Goal: Transaction & Acquisition: Book appointment/travel/reservation

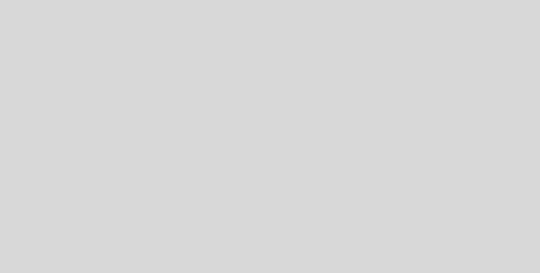
select select "pt"
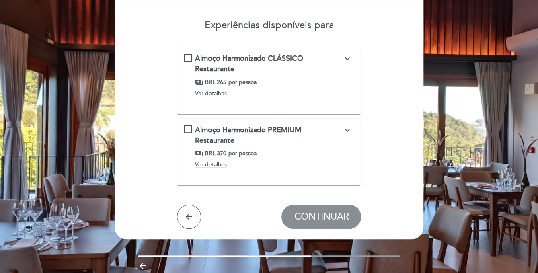
scroll to position [78, 0]
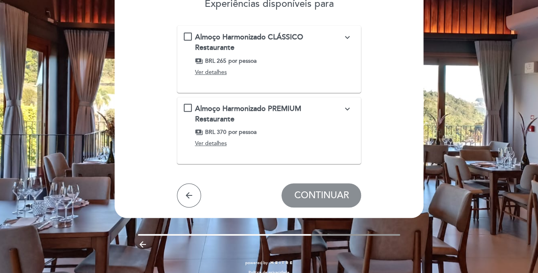
click at [189, 107] on div "Almoço Harmonizado PREMIUM Restaurante expand_more Harmonização com vinhos excl…" at bounding box center [269, 127] width 171 height 47
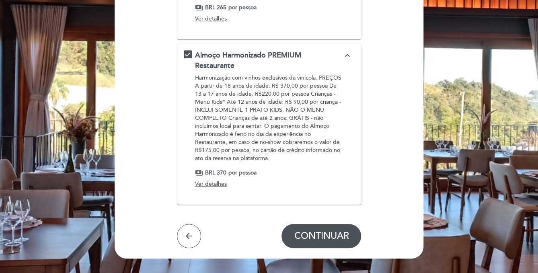
scroll to position [119, 0]
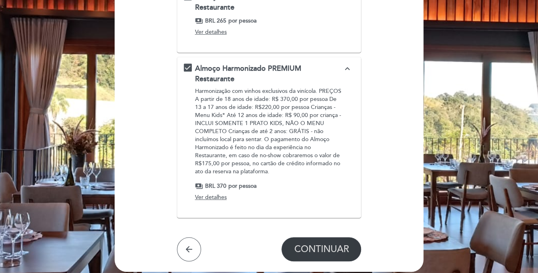
click at [319, 244] on span "CONTINUAR" at bounding box center [321, 249] width 55 height 11
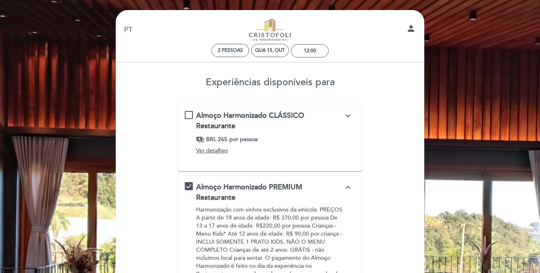
click at [319, 235] on div "EN ES PT Cristofoli Enogastronomia person 2 pessoas Qua 15, out 12:00 Bem vindo…" at bounding box center [270, 233] width 321 height 446
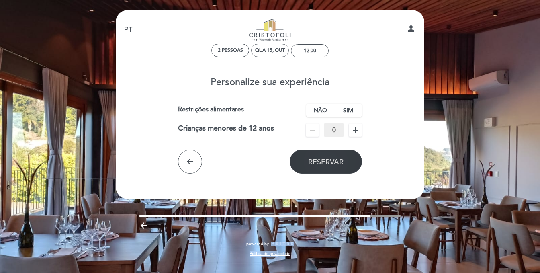
click at [334, 162] on span "Reservar" at bounding box center [325, 162] width 35 height 9
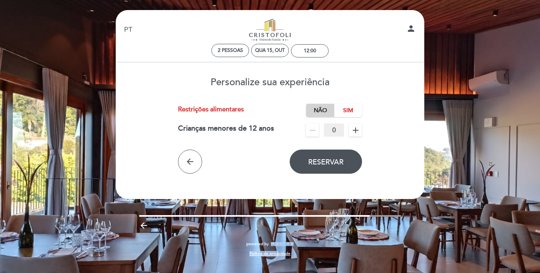
click at [317, 111] on label "Não" at bounding box center [320, 110] width 28 height 13
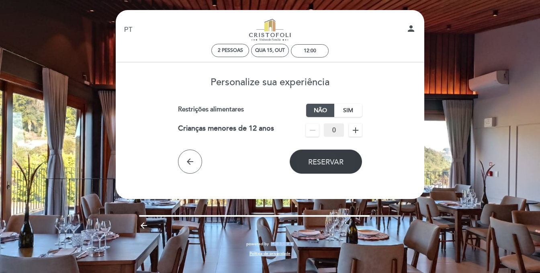
click at [320, 162] on span "Reservar" at bounding box center [325, 162] width 35 height 9
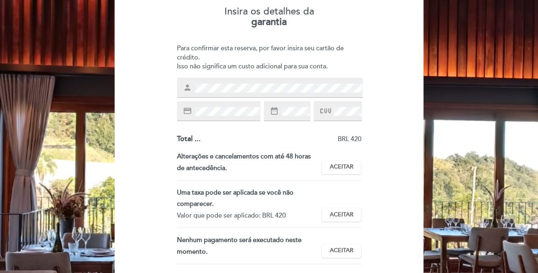
scroll to position [80, 0]
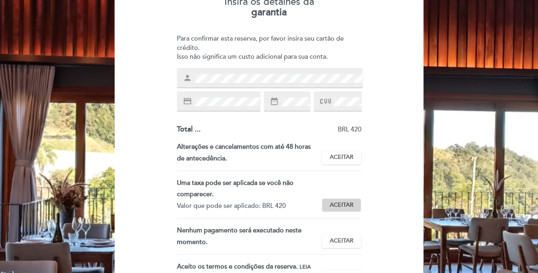
click at [347, 201] on span "Aceitar" at bounding box center [342, 205] width 24 height 8
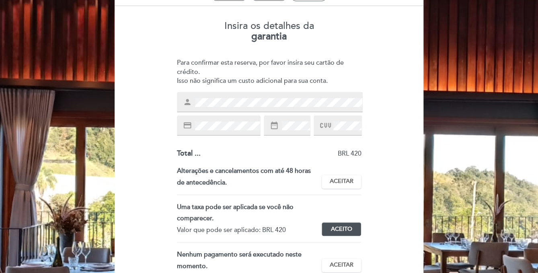
scroll to position [50, 0]
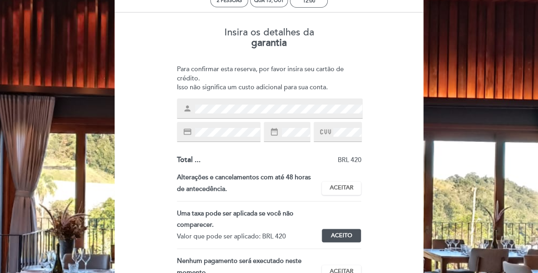
click at [326, 132] on icon at bounding box center [325, 131] width 11 height 13
click at [400, 103] on div "Insira os detalhes da [GEOGRAPHIC_DATA] Para confirmar esta reserva, por favor …" at bounding box center [269, 189] width 298 height 337
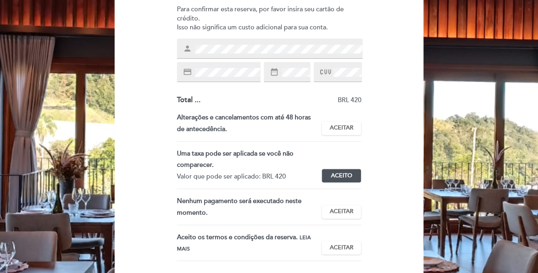
scroll to position [130, 0]
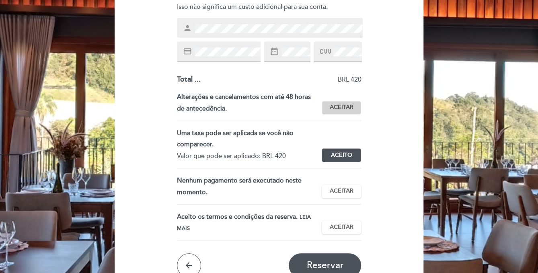
click at [348, 106] on span "Aceitar" at bounding box center [342, 107] width 24 height 8
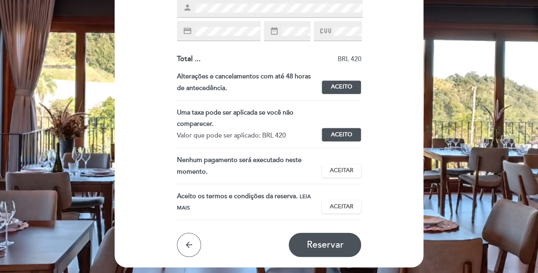
scroll to position [171, 0]
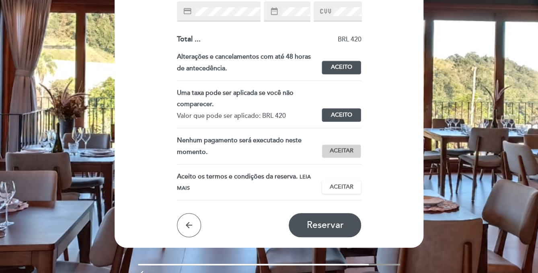
click at [353, 152] on button "Aceitar Aceito" at bounding box center [341, 151] width 39 height 14
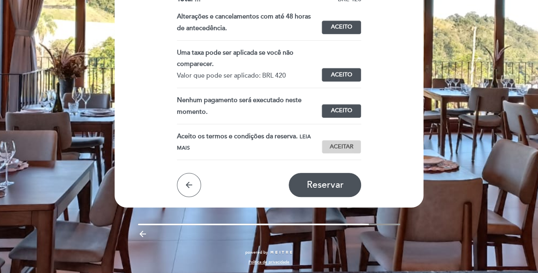
click at [339, 146] on span "Aceitar" at bounding box center [342, 147] width 24 height 8
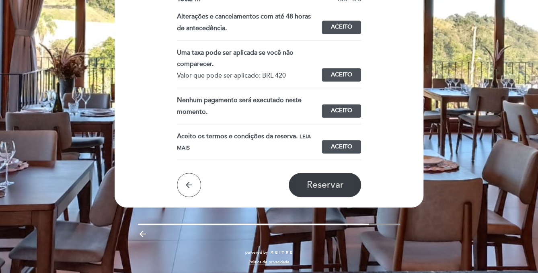
click at [327, 186] on span "Reservar" at bounding box center [324, 184] width 37 height 11
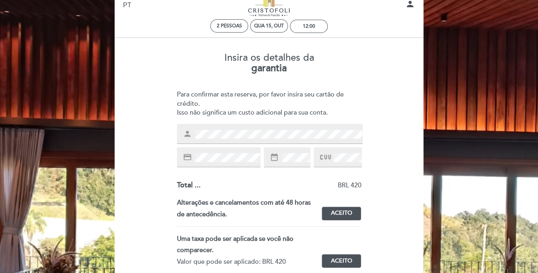
scroll to position [0, 0]
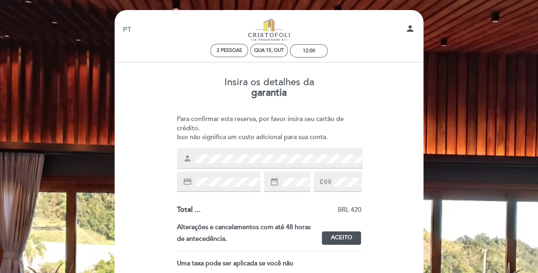
click at [166, 175] on div "Insira os detalhes da [GEOGRAPHIC_DATA] Para confirmar esta reserva, por favor …" at bounding box center [269, 252] width 298 height 362
click at [272, 182] on icon "date_range" at bounding box center [274, 181] width 9 height 9
click at [399, 142] on div "Insira os detalhes da [GEOGRAPHIC_DATA] Para confirmar esta reserva, por favor …" at bounding box center [269, 252] width 298 height 362
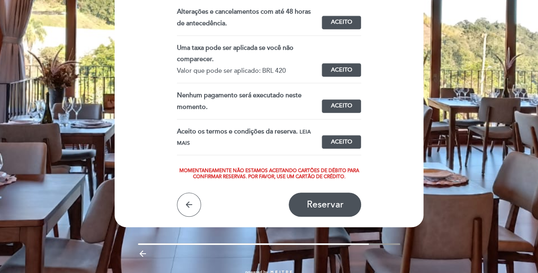
scroll to position [235, 0]
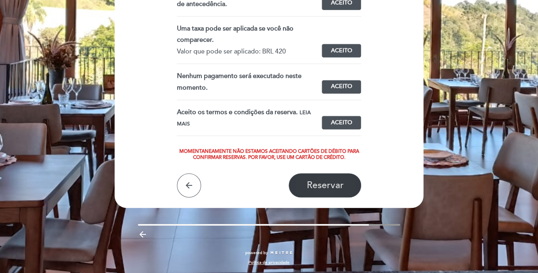
click at [337, 189] on span "Reservar" at bounding box center [324, 185] width 37 height 11
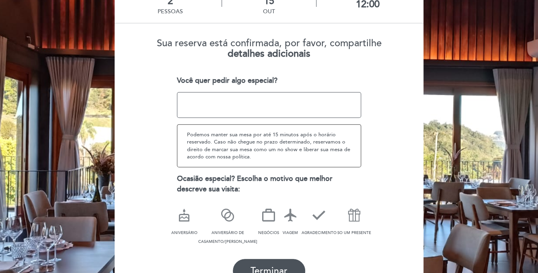
scroll to position [121, 0]
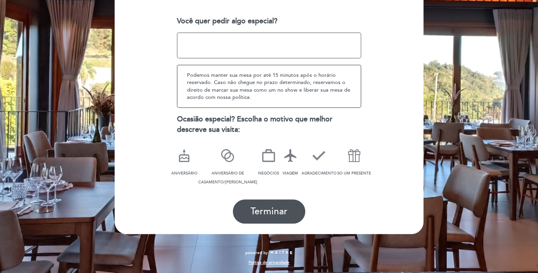
click at [285, 160] on icon at bounding box center [290, 155] width 21 height 21
click at [351, 172] on span "SO UM PRESENTE" at bounding box center [354, 173] width 34 height 5
click at [264, 211] on span "Terminar" at bounding box center [269, 211] width 37 height 11
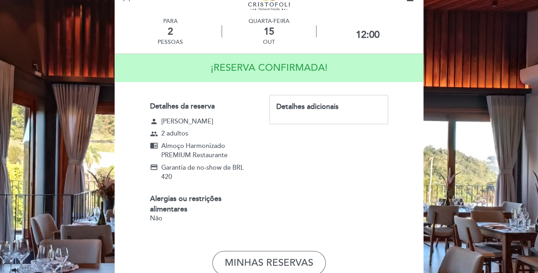
scroll to position [29, 0]
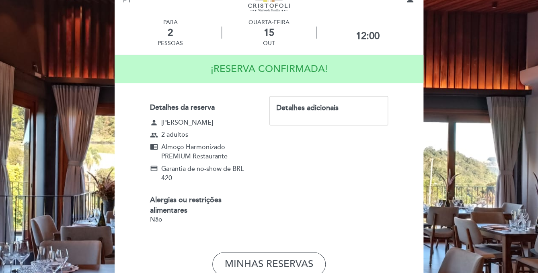
drag, startPoint x: 294, startPoint y: 142, endPoint x: 251, endPoint y: 194, distance: 68.0
click at [251, 194] on div "Detalhes da reserva person [PERSON_NAME] group 2 adultos chrome_reader_mode Alm…" at bounding box center [209, 164] width 119 height 137
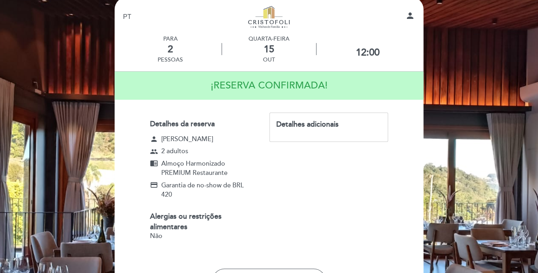
scroll to position [0, 0]
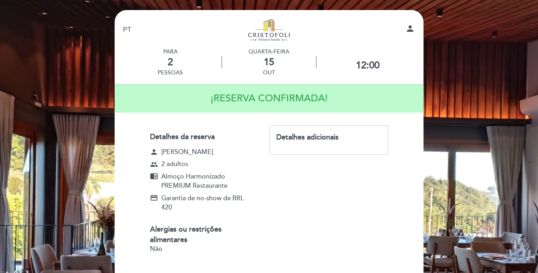
click at [283, 138] on div "Detalhes adicionais" at bounding box center [328, 137] width 105 height 10
click at [316, 140] on div "Detalhes adicionais" at bounding box center [328, 137] width 105 height 10
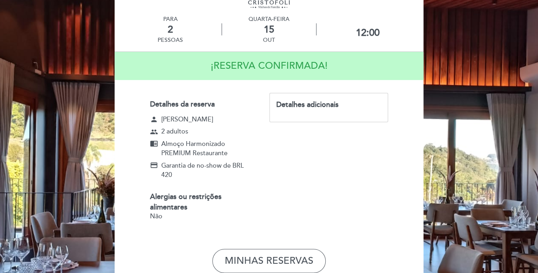
scroll to position [110, 0]
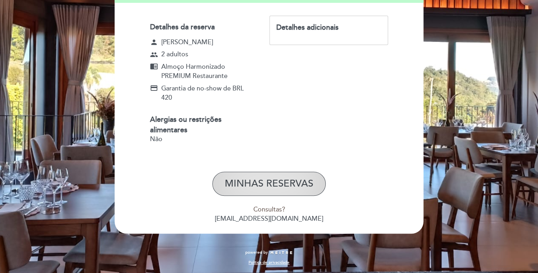
click at [261, 182] on button "MINHAS RESERVAS" at bounding box center [268, 184] width 113 height 24
select select "pt"
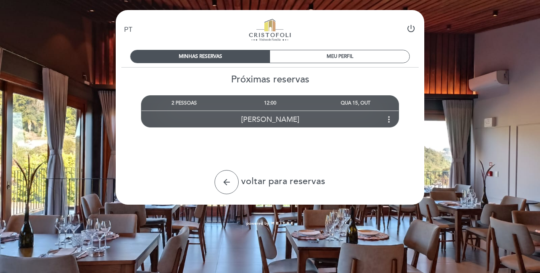
click at [389, 119] on icon "more_vert" at bounding box center [389, 120] width 10 height 10
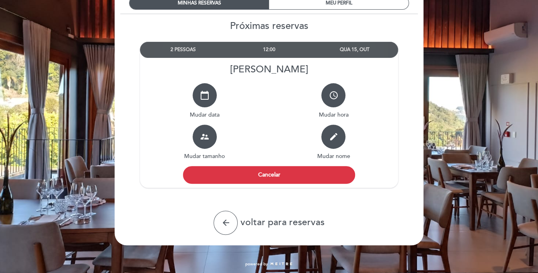
scroll to position [55, 0]
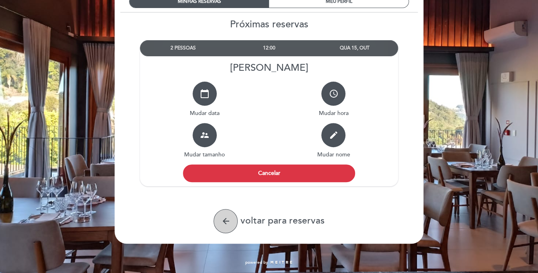
click at [224, 223] on icon "arrow_back" at bounding box center [226, 221] width 10 height 10
select select "pt"
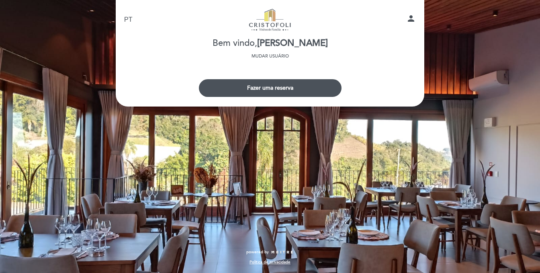
click at [409, 17] on icon "person" at bounding box center [412, 19] width 10 height 10
select select "pt"
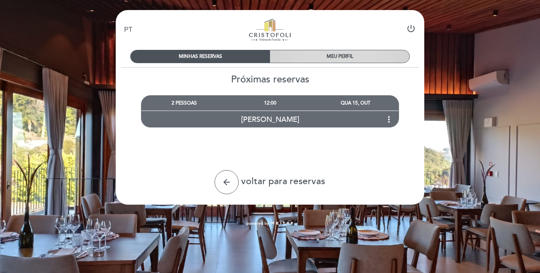
click at [339, 53] on div "MEU PERFIL" at bounding box center [340, 56] width 140 height 12
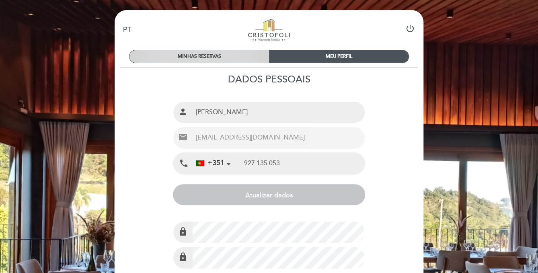
click at [192, 57] on div "MINHAS RESERVAS" at bounding box center [199, 56] width 140 height 12
